Goal: Transaction & Acquisition: Purchase product/service

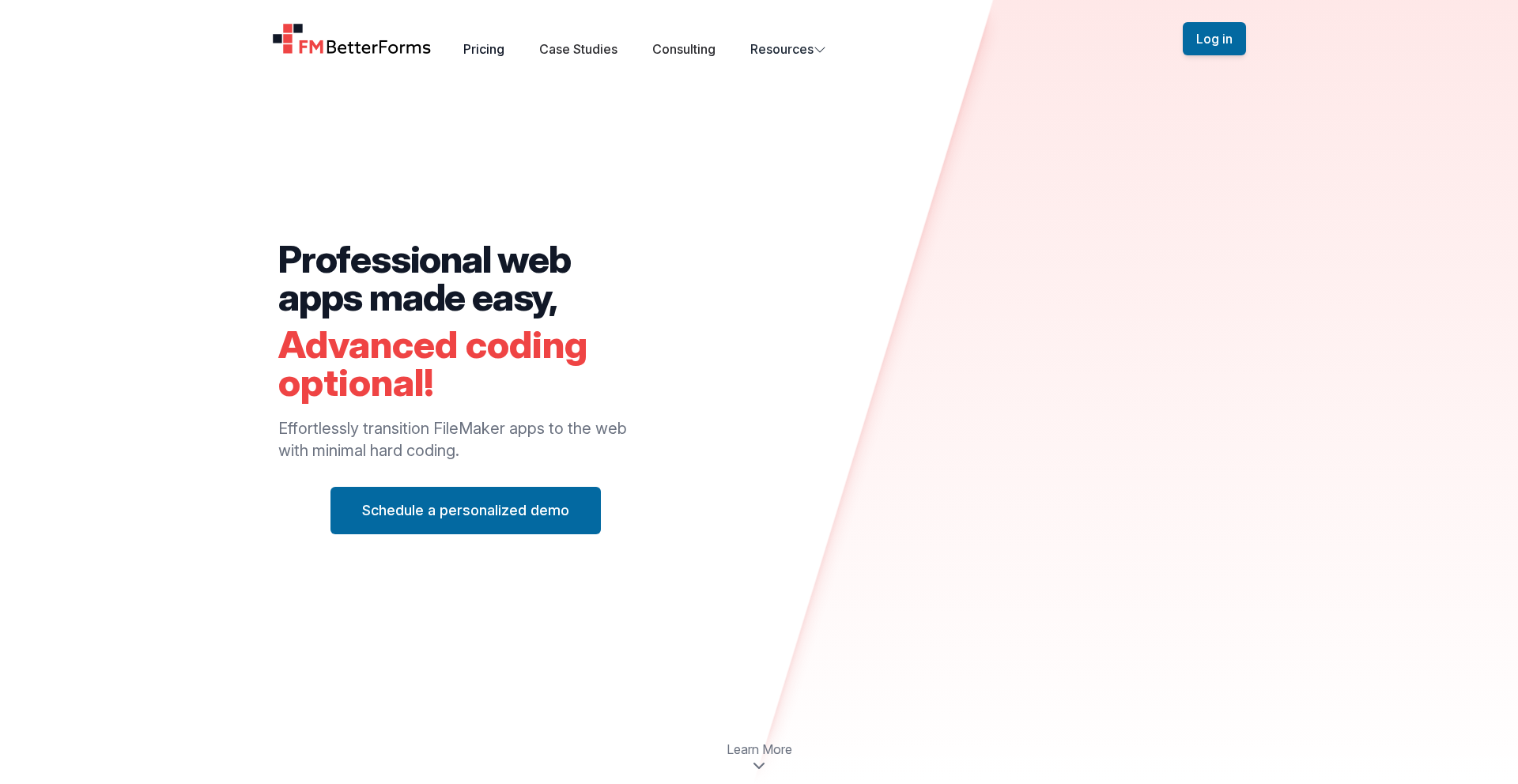
click at [480, 48] on link "Pricing" at bounding box center [483, 49] width 41 height 16
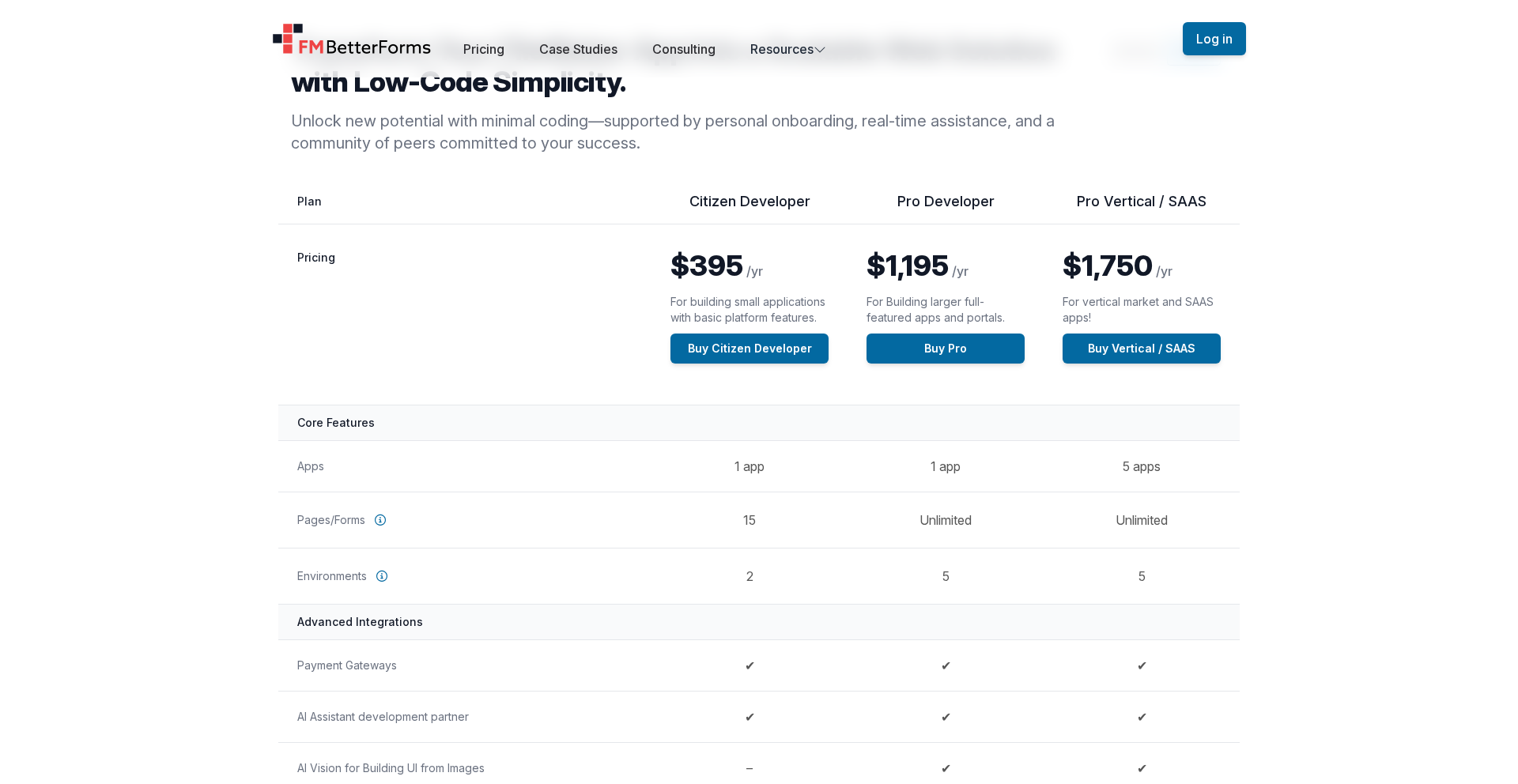
scroll to position [98, 0]
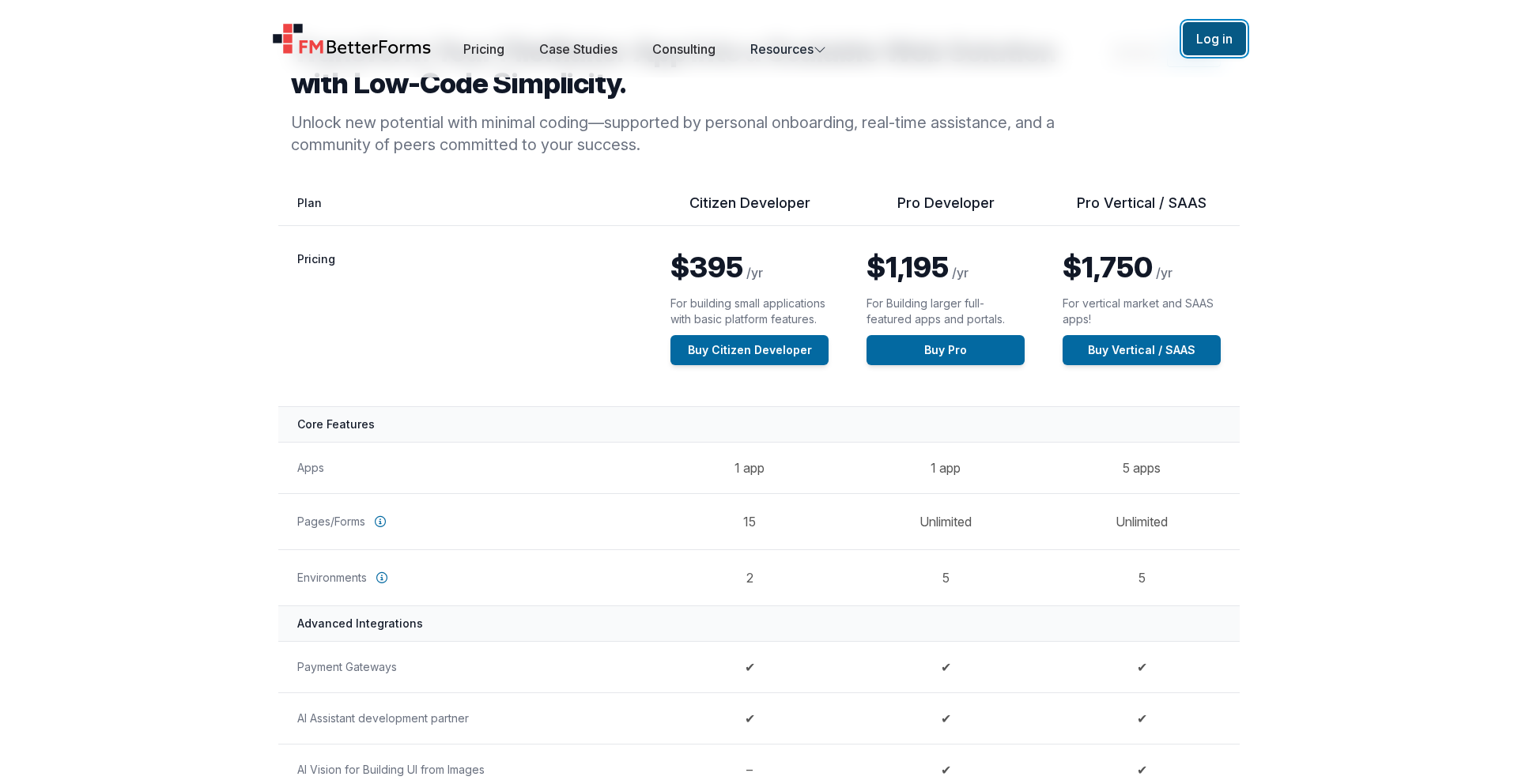
click at [1219, 47] on button "Log in" at bounding box center [1214, 39] width 64 height 33
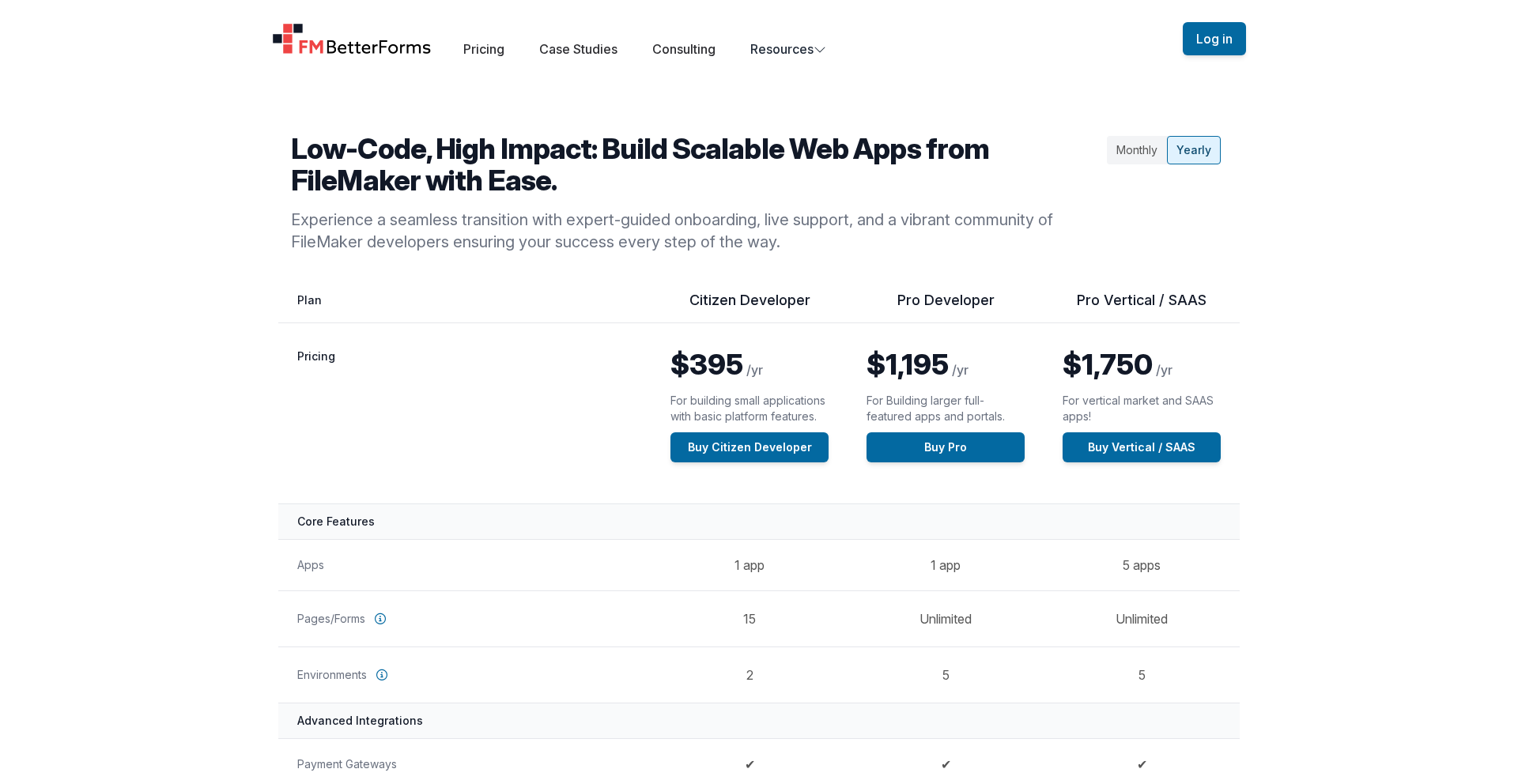
scroll to position [1, 0]
click at [1219, 40] on button "Log in" at bounding box center [1214, 39] width 64 height 33
click at [778, 442] on link "Buy Citizen Developer" at bounding box center [749, 447] width 158 height 30
